Goal: Navigation & Orientation: Find specific page/section

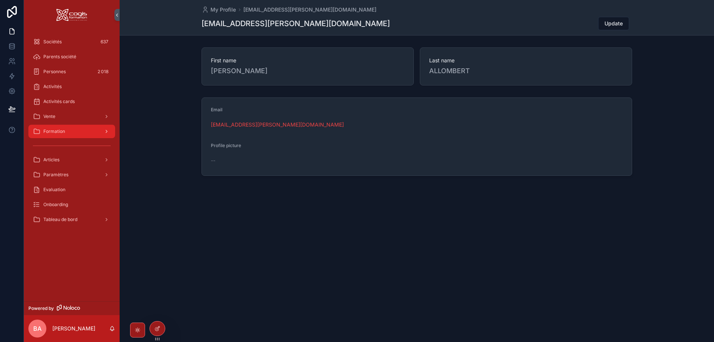
click at [51, 136] on div "Formation" at bounding box center [72, 132] width 78 height 12
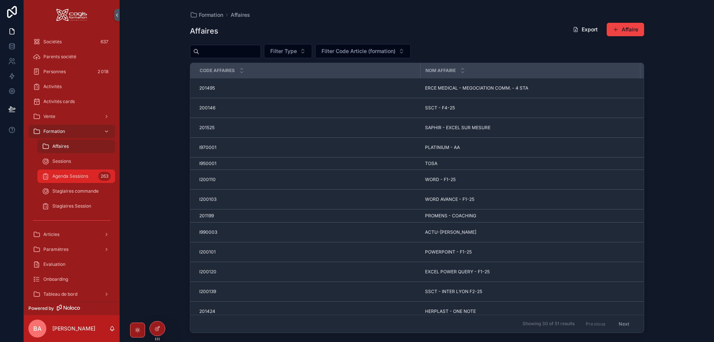
click at [55, 178] on span "Agenda Sessions" at bounding box center [70, 176] width 36 height 6
